Goal: Download file/media

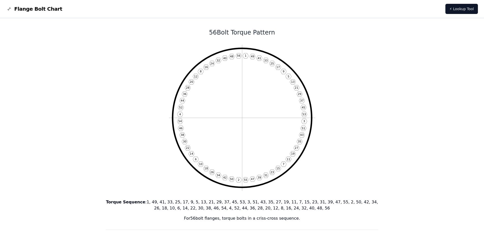
scroll to position [25, 0]
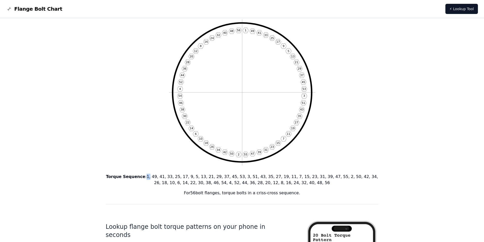
drag, startPoint x: 144, startPoint y: 177, endPoint x: 146, endPoint y: 177, distance: 2.6
click at [146, 177] on p "Torque Sequence : 1, 49, 41, 33, 25, 17, 9, 5, 13, 21, 29, 37, 45, 53, 3, 51, 4…" at bounding box center [242, 180] width 273 height 12
click at [151, 183] on p "Torque Sequence : 1, 49, 41, 33, 25, 17, 9, 5, 13, 21, 29, 37, 45, 53, 3, 51, 4…" at bounding box center [242, 180] width 273 height 12
drag, startPoint x: 149, startPoint y: 176, endPoint x: 153, endPoint y: 176, distance: 4.1
click at [153, 176] on p "Torque Sequence : 1, 49, 41, 33, 25, 17, 9, 5, 13, 21, 29, 37, 45, 53, 3, 51, 4…" at bounding box center [242, 180] width 273 height 12
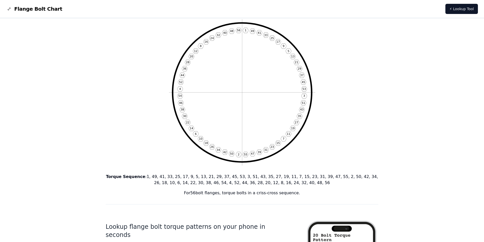
click at [157, 177] on p "Torque Sequence : 1, 49, 41, 33, 25, 17, 9, 5, 13, 21, 29, 37, 45, 53, 3, 51, 4…" at bounding box center [242, 180] width 273 height 12
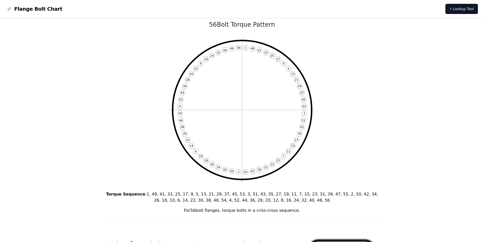
scroll to position [0, 0]
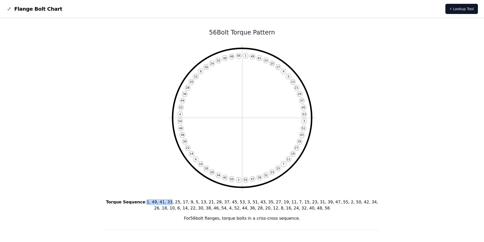
drag, startPoint x: 143, startPoint y: 204, endPoint x: 164, endPoint y: 202, distance: 20.3
click at [164, 202] on p "Torque Sequence : 1, 49, 41, 33, 25, 17, 9, 5, 13, 21, 29, 37, 45, 53, 3, 51, 4…" at bounding box center [242, 205] width 273 height 12
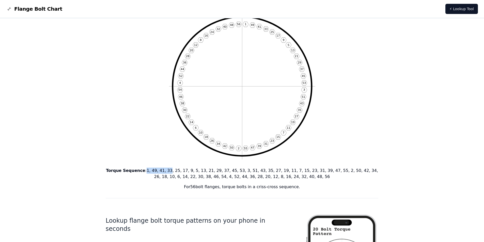
scroll to position [10, 0]
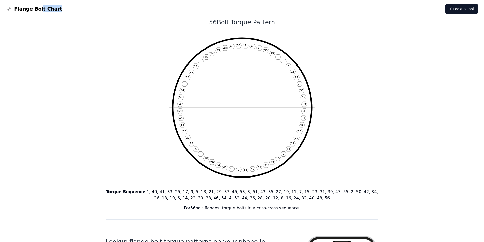
drag, startPoint x: 55, startPoint y: 7, endPoint x: 38, endPoint y: 7, distance: 17.3
click at [38, 7] on nav "Flange Bolt Chart ⚡ Lookup Tool" at bounding box center [242, 9] width 484 height 18
click at [39, 8] on span "Flange Bolt Chart" at bounding box center [38, 8] width 48 height 7
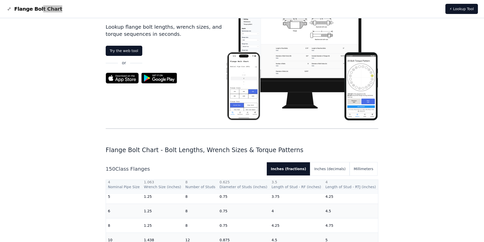
scroll to position [153, 0]
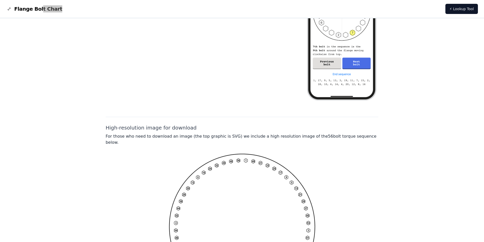
scroll to position [366, 0]
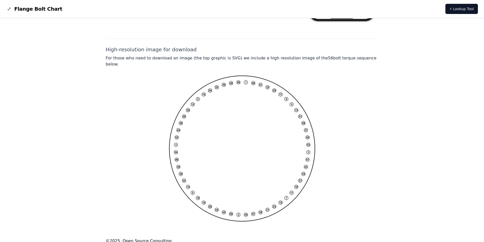
click at [371, 126] on div at bounding box center [242, 148] width 273 height 146
drag, startPoint x: 106, startPoint y: 49, endPoint x: 204, endPoint y: 51, distance: 97.5
click at [204, 51] on h2 "High-resolution image for download" at bounding box center [242, 49] width 273 height 7
click at [176, 51] on h2 "High-resolution image for download" at bounding box center [242, 49] width 273 height 7
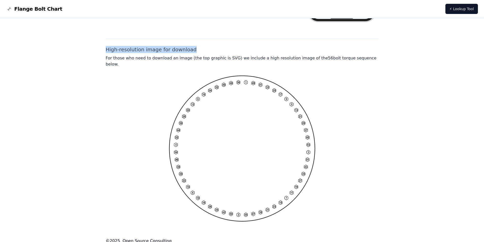
drag, startPoint x: 189, startPoint y: 48, endPoint x: 104, endPoint y: 48, distance: 85.0
drag, startPoint x: 106, startPoint y: 50, endPoint x: 190, endPoint y: 48, distance: 84.6
click at [190, 48] on h2 "High-resolution image for download" at bounding box center [242, 49] width 273 height 7
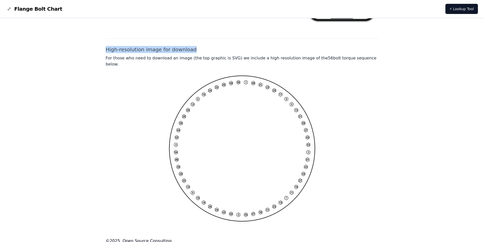
click at [191, 49] on h2 "High-resolution image for download" at bounding box center [242, 49] width 273 height 7
drag, startPoint x: 190, startPoint y: 49, endPoint x: 103, endPoint y: 41, distance: 86.7
click at [121, 50] on h2 "High-resolution image for download" at bounding box center [242, 49] width 273 height 7
drag, startPoint x: 106, startPoint y: 50, endPoint x: 145, endPoint y: 48, distance: 38.6
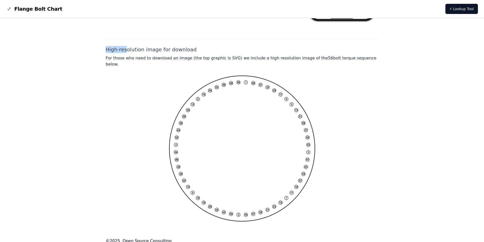
click at [127, 47] on h2 "High-resolution image for download" at bounding box center [242, 49] width 273 height 7
click at [145, 48] on h2 "High-resolution image for download" at bounding box center [242, 49] width 273 height 7
drag, startPoint x: 143, startPoint y: 49, endPoint x: 157, endPoint y: 52, distance: 14.1
click at [157, 52] on h2 "High-resolution image for download" at bounding box center [242, 49] width 273 height 7
click at [145, 50] on h2 "High-resolution image for download" at bounding box center [242, 49] width 273 height 7
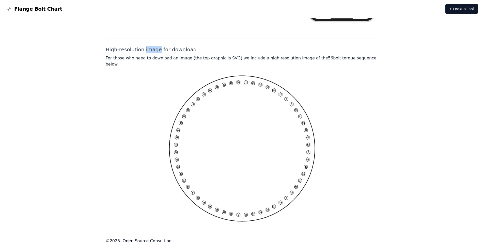
drag, startPoint x: 144, startPoint y: 50, endPoint x: 158, endPoint y: 50, distance: 14.5
click at [158, 50] on h2 "High-resolution image for download" at bounding box center [242, 49] width 273 height 7
